Goal: Transaction & Acquisition: Purchase product/service

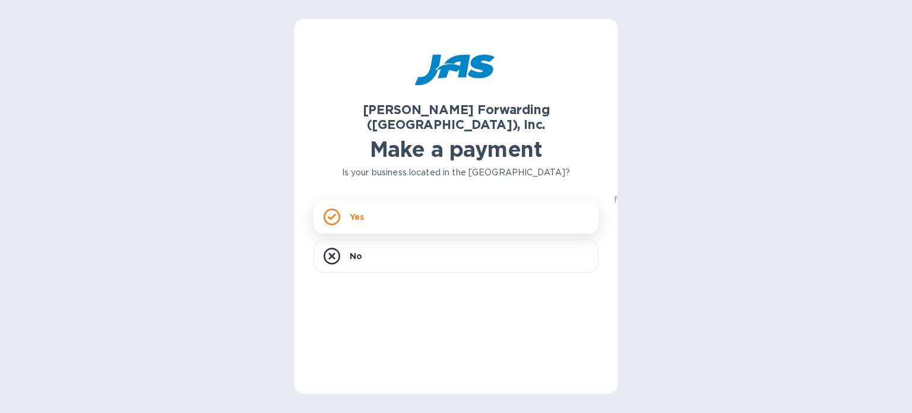
click at [433, 202] on div "Yes" at bounding box center [455, 216] width 285 height 33
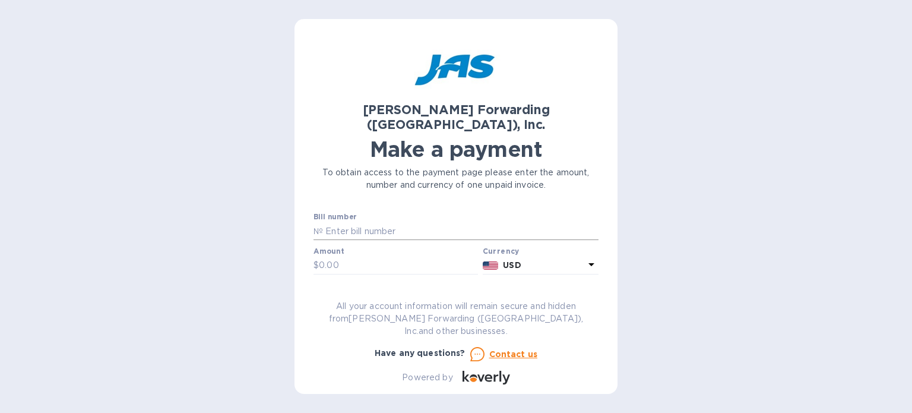
click at [382, 222] on input "text" at bounding box center [460, 231] width 275 height 18
click at [383, 222] on input "text" at bounding box center [460, 231] width 275 height 18
type input "atl503387133"
click at [353, 256] on input "text" at bounding box center [398, 265] width 159 height 18
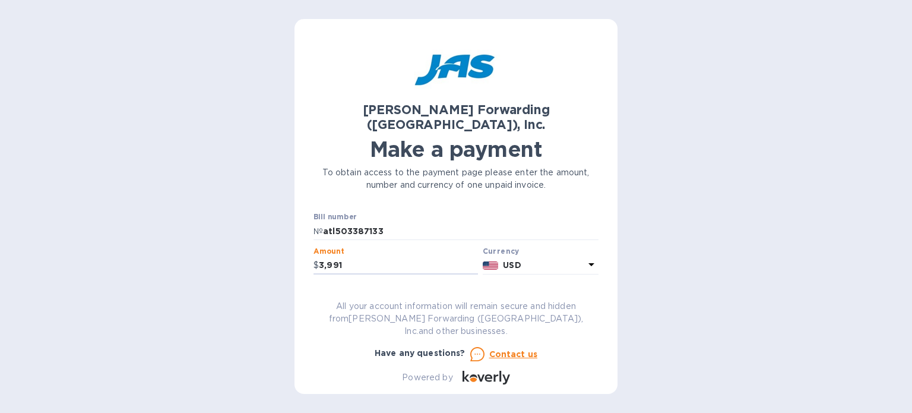
type input "3,991"
click at [398, 289] on div "[PERSON_NAME] Forwarding ([GEOGRAPHIC_DATA]), Inc. Make a payment To obtain acc…" at bounding box center [455, 211] width 285 height 346
click at [399, 291] on input "text" at bounding box center [455, 300] width 285 height 18
click at [347, 291] on input "newwazy tools" at bounding box center [455, 300] width 285 height 18
click at [389, 291] on input "newway tools" at bounding box center [455, 300] width 285 height 18
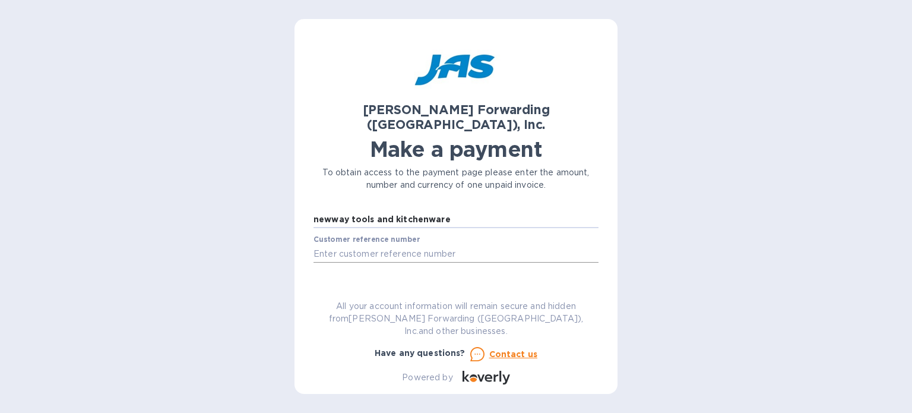
scroll to position [59, 0]
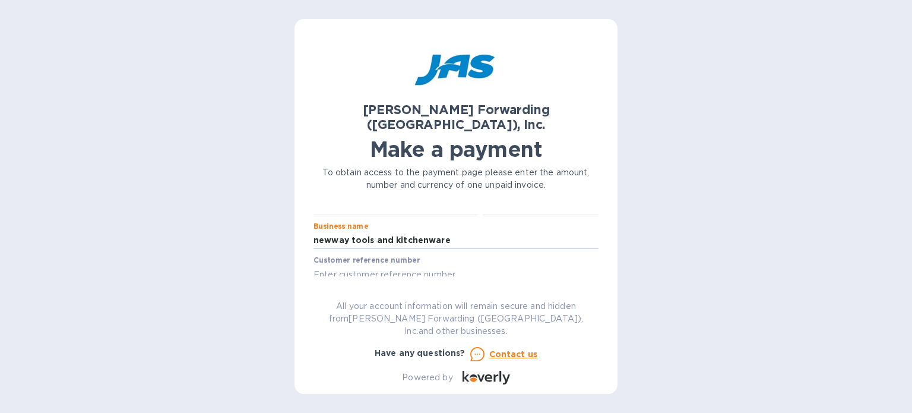
type input "newway tools and kitchenware"
click at [462, 265] on input "text" at bounding box center [455, 274] width 285 height 18
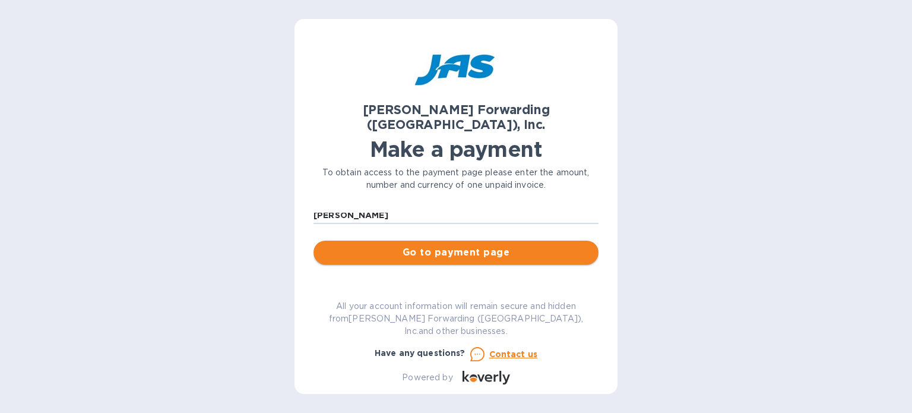
type input "[PERSON_NAME]"
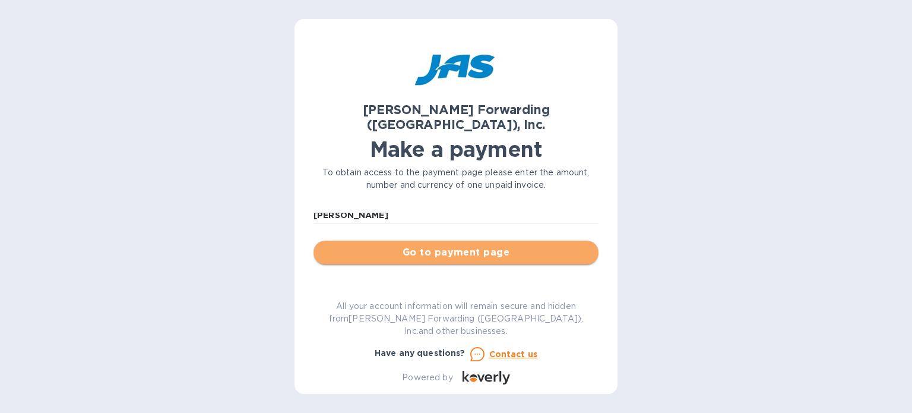
click at [470, 245] on span "Go to payment page" at bounding box center [456, 252] width 266 height 14
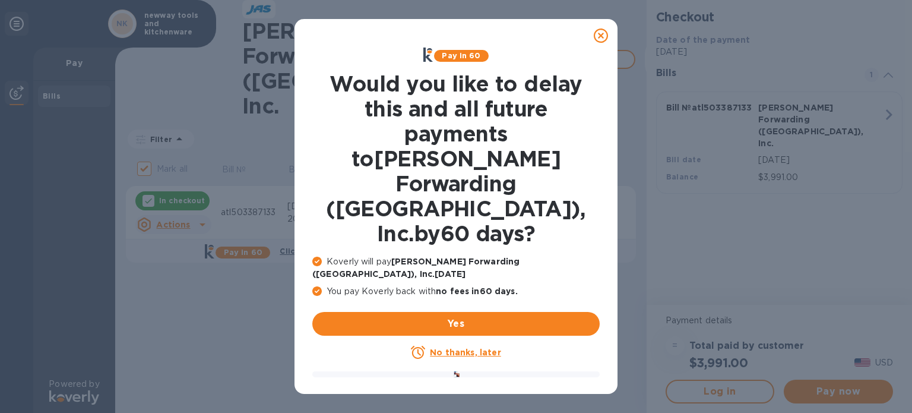
click at [603, 33] on icon at bounding box center [601, 35] width 14 height 14
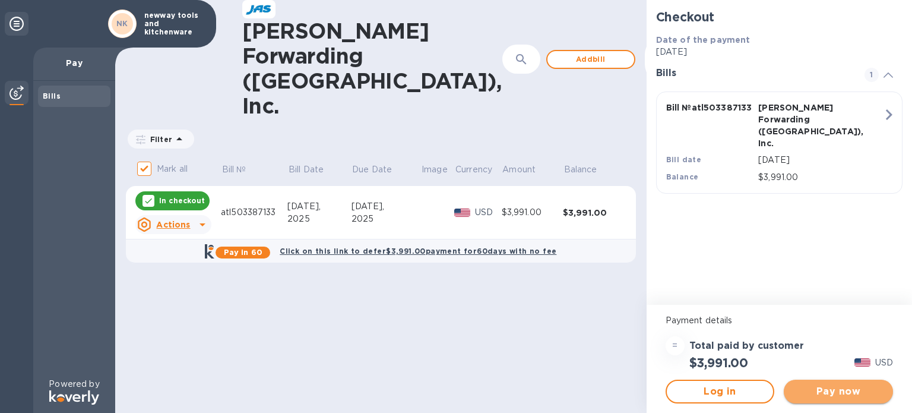
click at [849, 386] on span "Pay now" at bounding box center [838, 391] width 90 height 14
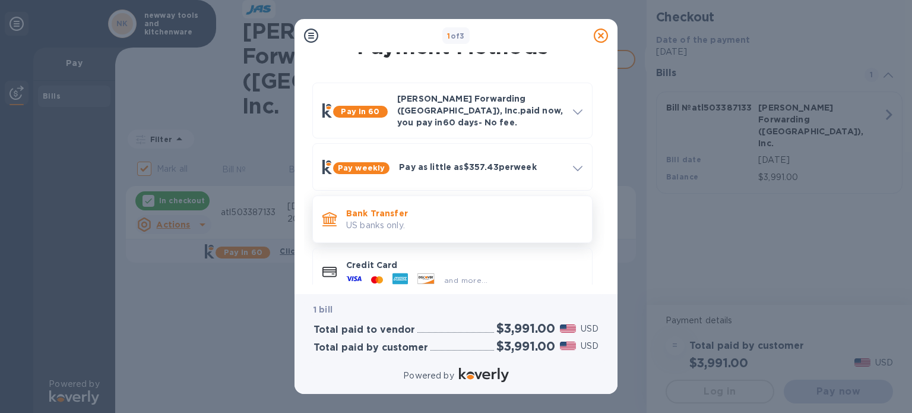
scroll to position [32, 0]
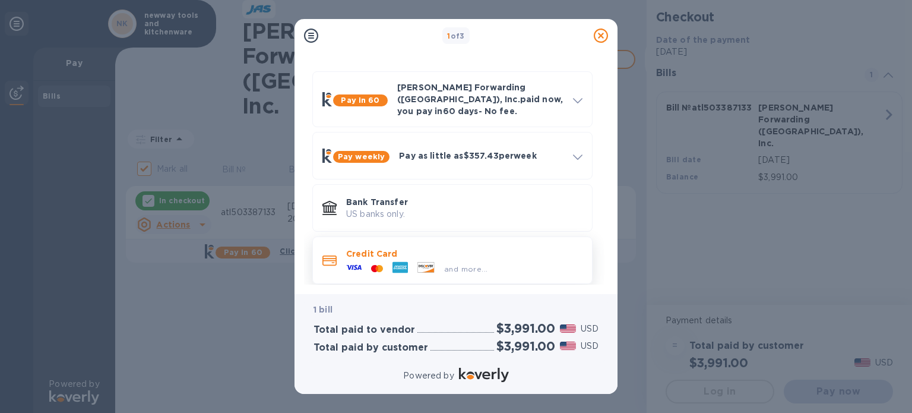
click at [405, 248] on p "Credit Card" at bounding box center [464, 254] width 236 height 12
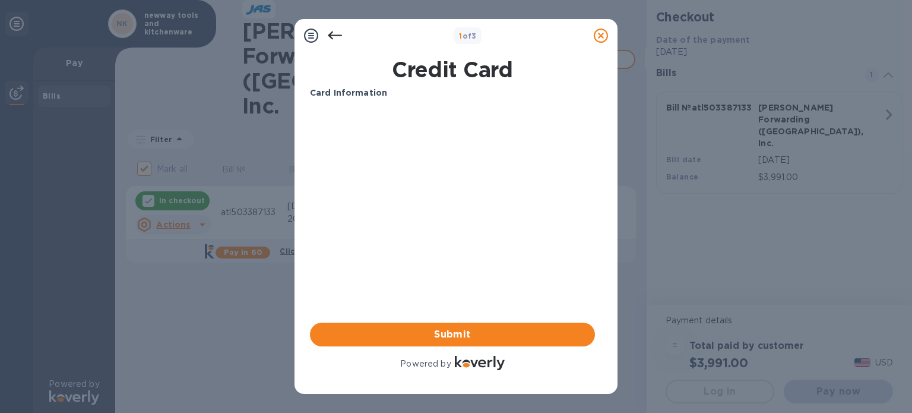
scroll to position [0, 0]
click at [473, 327] on button "Submit" at bounding box center [452, 334] width 285 height 24
